Goal: Information Seeking & Learning: Learn about a topic

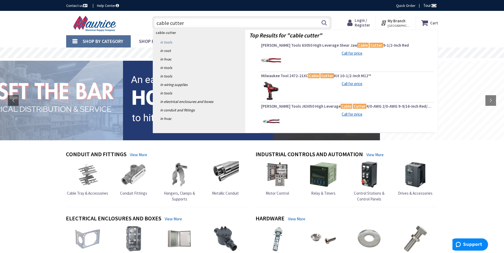
type input "cable cutter"
click at [168, 42] on link "in Tools" at bounding box center [199, 42] width 92 height 8
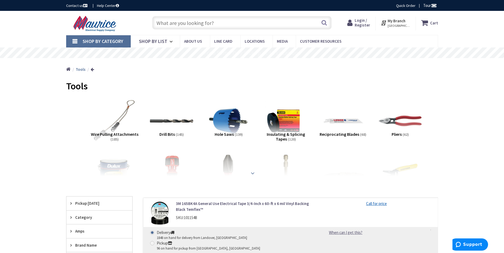
click at [252, 172] on strong at bounding box center [252, 174] width 6 height 6
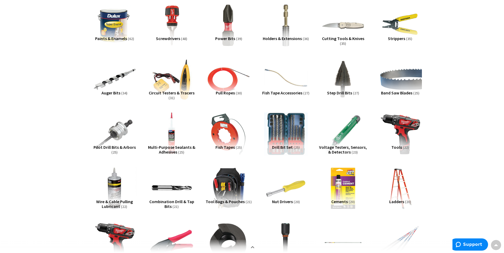
scroll to position [106, 0]
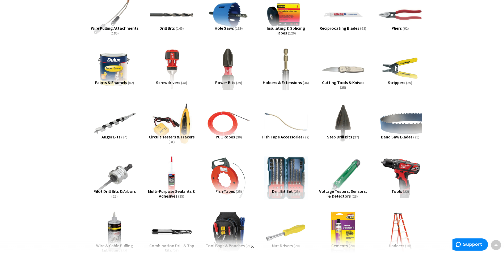
click at [399, 28] on span "Pliers" at bounding box center [397, 27] width 10 height 5
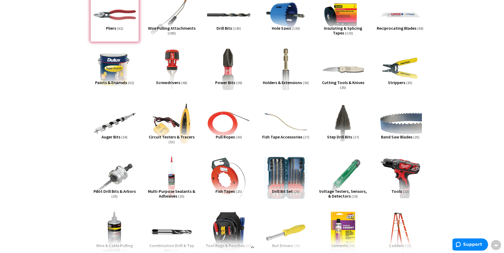
scroll to position [1036, 0]
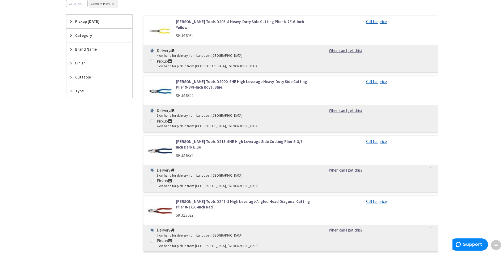
click at [84, 35] on span "Category" at bounding box center [96, 36] width 43 height 6
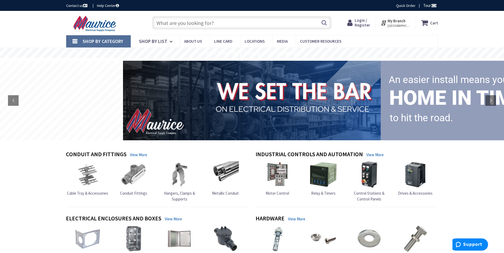
click at [217, 22] on input "text" at bounding box center [241, 22] width 179 height 13
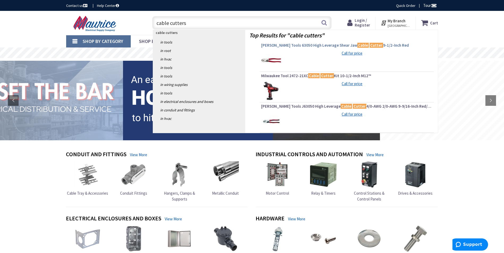
type input "cable cutters"
click at [301, 45] on span "Klein Tools 63050 High Leverage Shear Jaw Cable Cutter 9-1/2-Inch Red" at bounding box center [346, 45] width 171 height 5
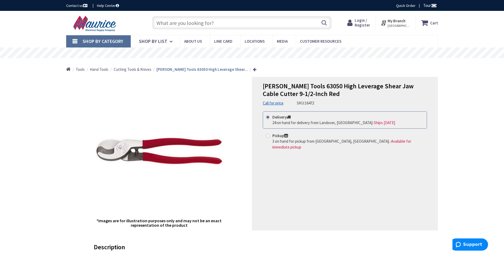
click at [133, 71] on span "Cutting Tools & Knives" at bounding box center [133, 69] width 38 height 5
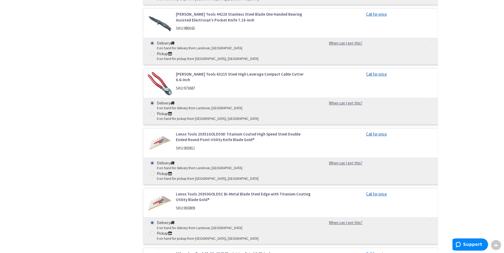
scroll to position [956, 0]
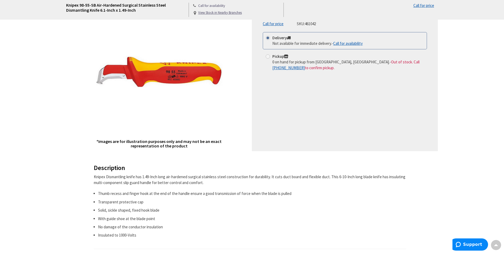
scroll to position [53, 0]
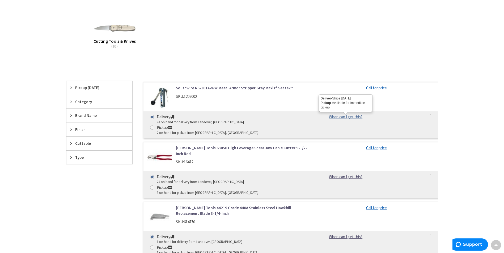
scroll to position [89, 0]
